Goal: Task Accomplishment & Management: Use online tool/utility

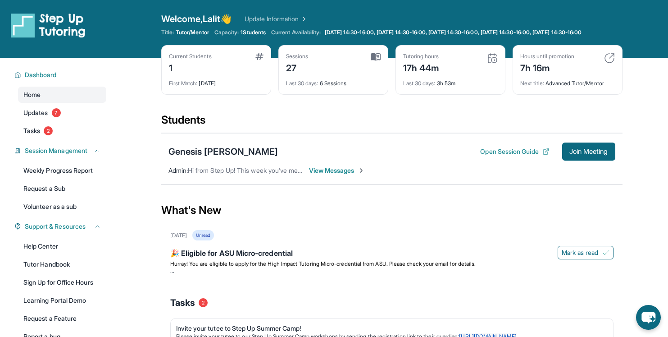
click at [268, 301] on div "Tasks 2" at bounding box center [391, 302] width 443 height 31
click at [594, 154] on button "Join Meeting" at bounding box center [588, 151] width 53 height 18
